Goal: Information Seeking & Learning: Learn about a topic

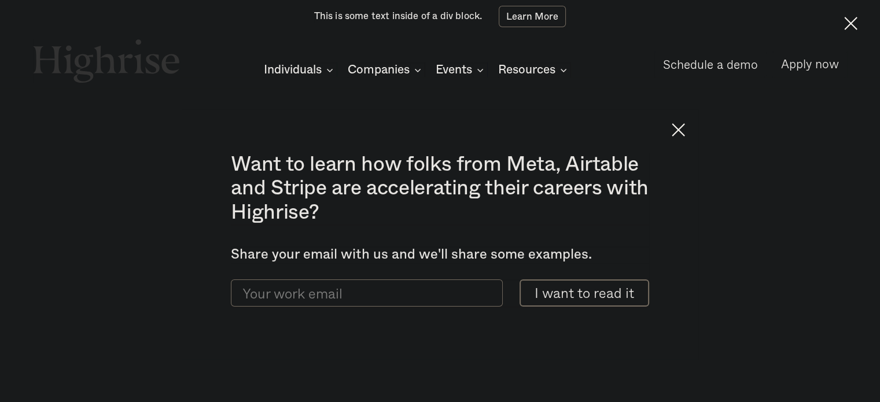
scroll to position [8726, 0]
click at [685, 127] on img at bounding box center [678, 129] width 13 height 13
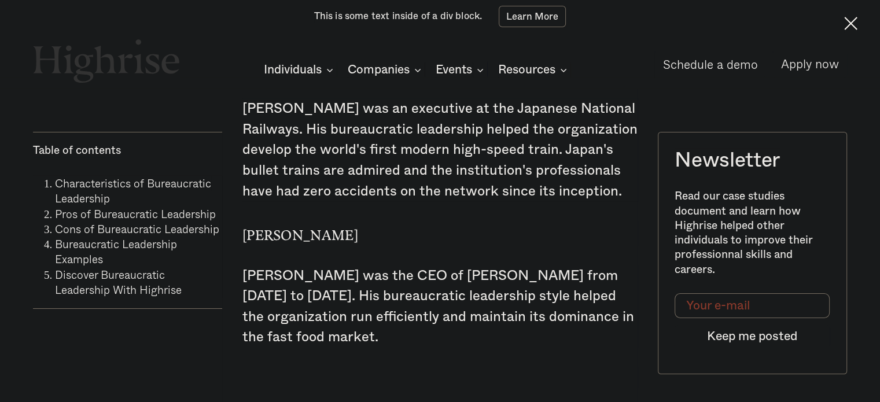
scroll to position [8320, 0]
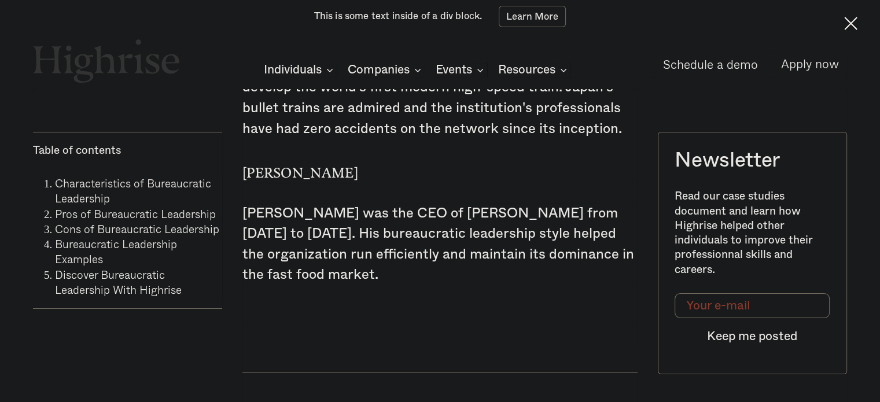
click at [847, 19] on img at bounding box center [850, 23] width 13 height 13
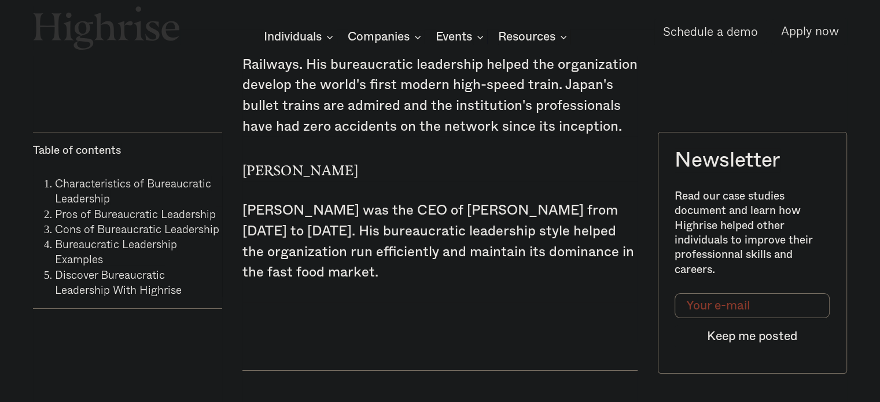
scroll to position [8403, 0]
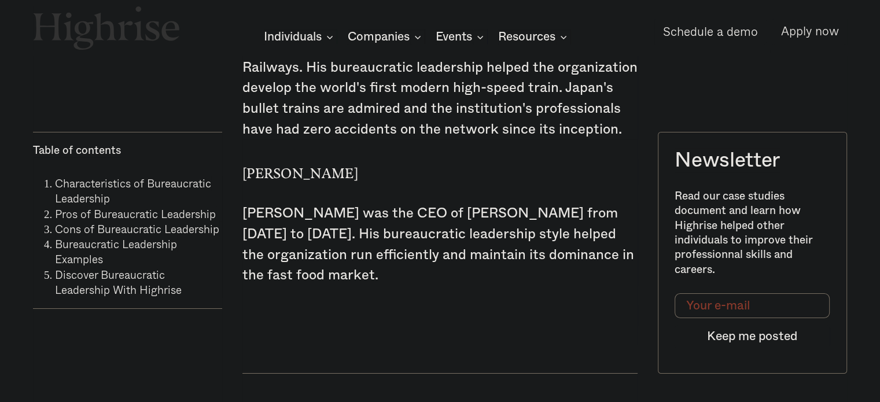
click at [92, 247] on link "Bureaucratic Leadership Examples" at bounding box center [116, 252] width 122 height 32
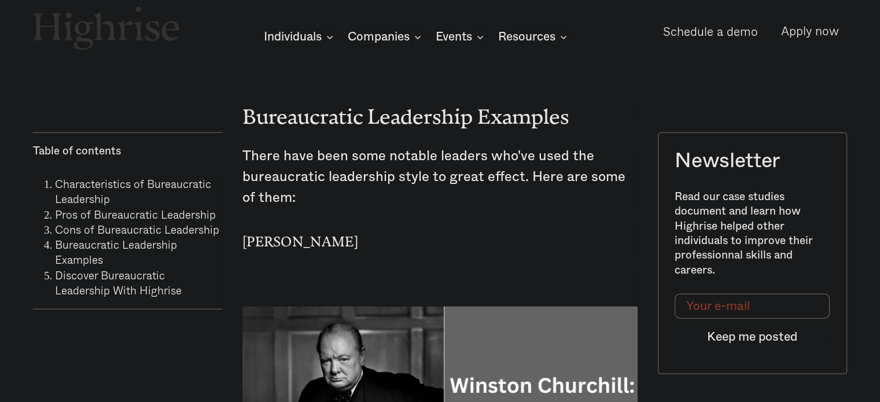
scroll to position [7774, 0]
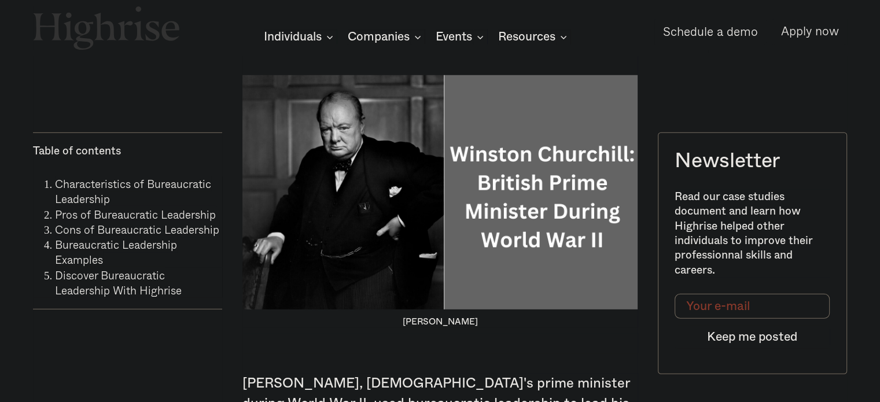
click at [113, 234] on link "Cons of Bureaucratic Leadership" at bounding box center [137, 229] width 164 height 17
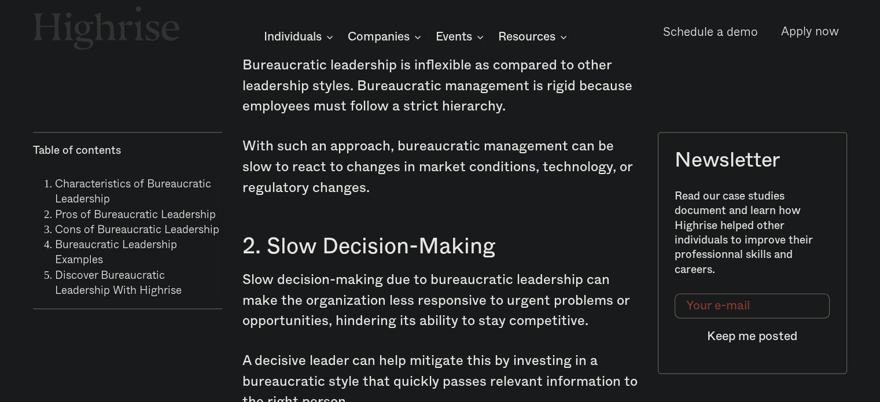
scroll to position [6138, 0]
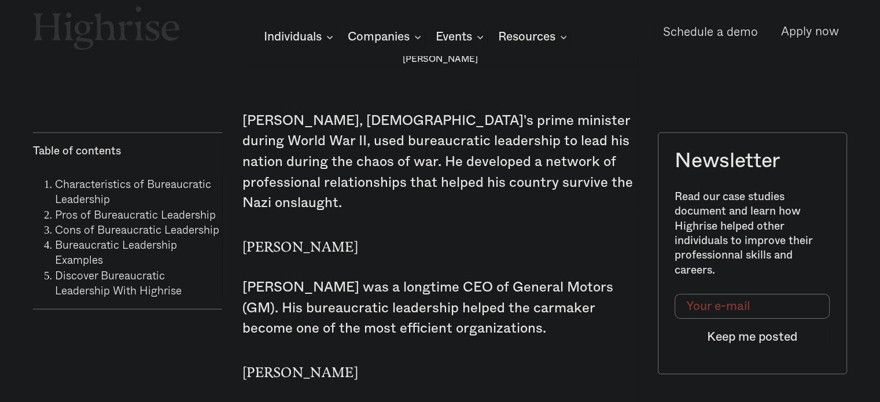
scroll to position [8008, 0]
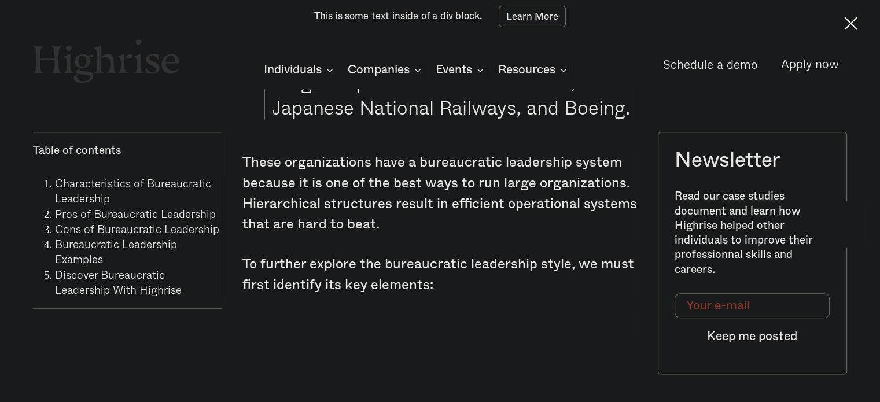
scroll to position [1320, 0]
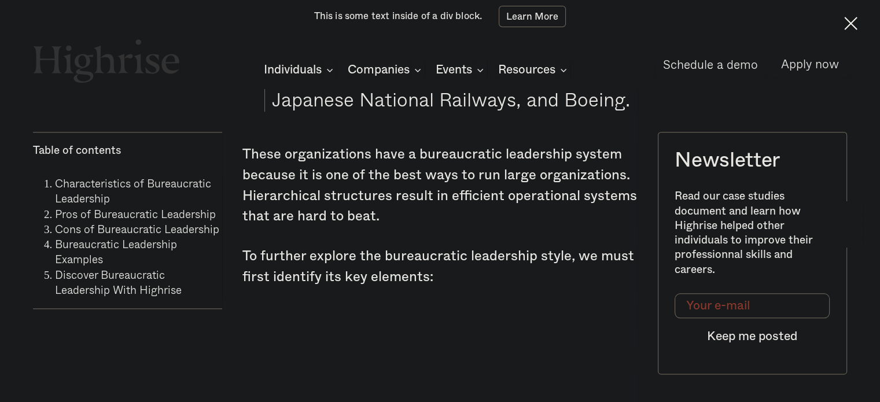
click at [165, 233] on link "Cons of Bureaucratic Leadership" at bounding box center [137, 229] width 164 height 17
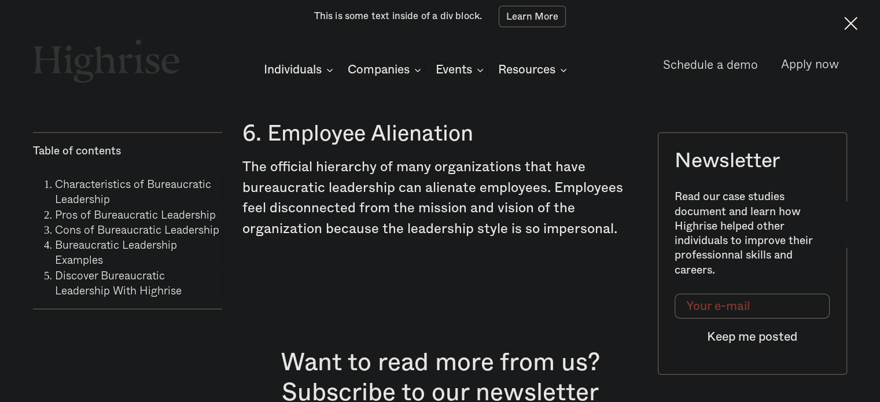
scroll to position [7104, 0]
